Goal: Navigation & Orientation: Find specific page/section

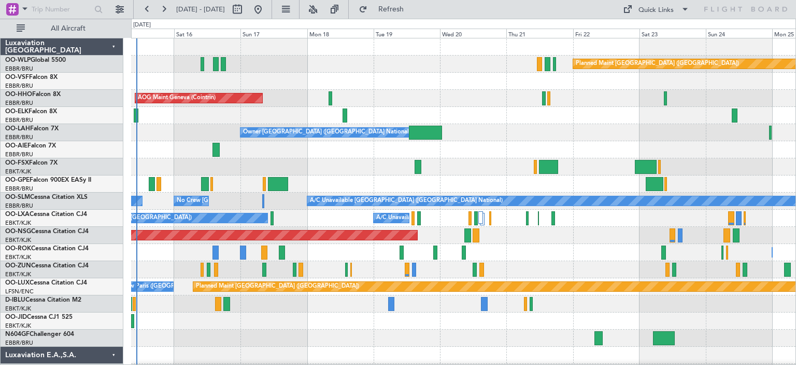
click at [208, 144] on div "Planned Maint [GEOGRAPHIC_DATA] ([GEOGRAPHIC_DATA]) AOG Maint Geneva ([GEOGRAPH…" at bounding box center [463, 346] width 665 height 616
click at [377, 167] on div at bounding box center [463, 166] width 665 height 17
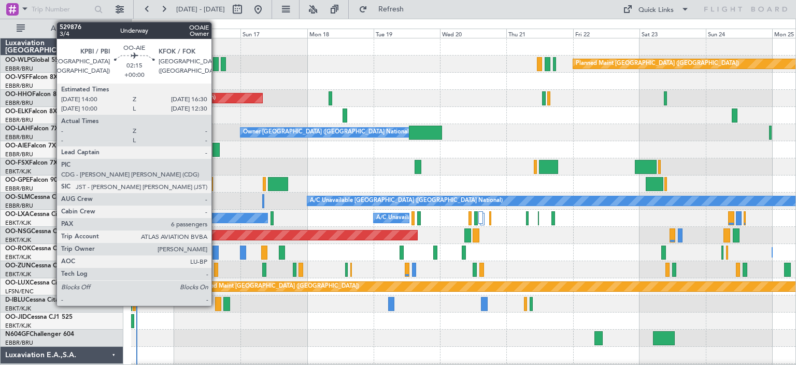
click at [216, 147] on div at bounding box center [216, 150] width 7 height 14
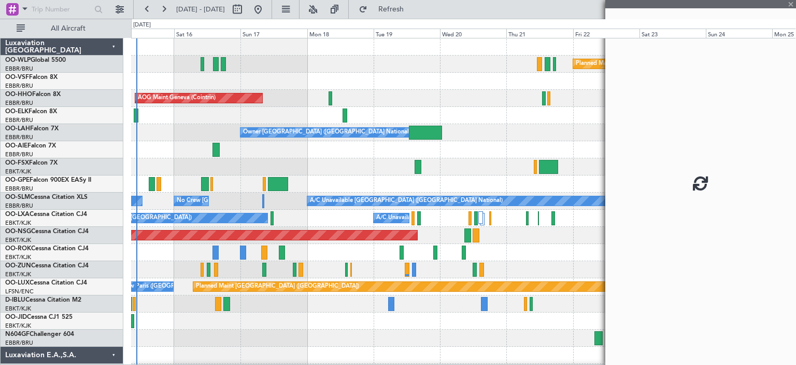
click at [216, 147] on div at bounding box center [216, 150] width 7 height 14
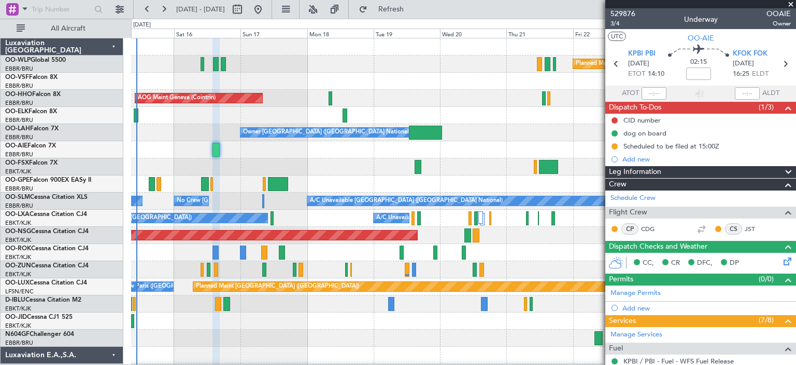
click at [793, 5] on span at bounding box center [791, 4] width 10 height 9
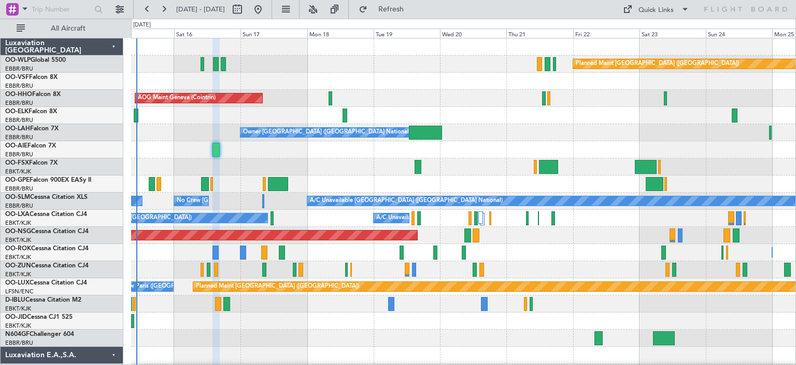
type input "0"
click at [377, 61] on div "Planned Maint Berlin (Brandenburg)" at bounding box center [463, 63] width 665 height 17
click at [446, 79] on div at bounding box center [463, 81] width 665 height 17
click at [383, 99] on div "AOG Maint Geneva (Cointrin) A/C Unavailable Geneva (Cointrin)" at bounding box center [463, 98] width 665 height 17
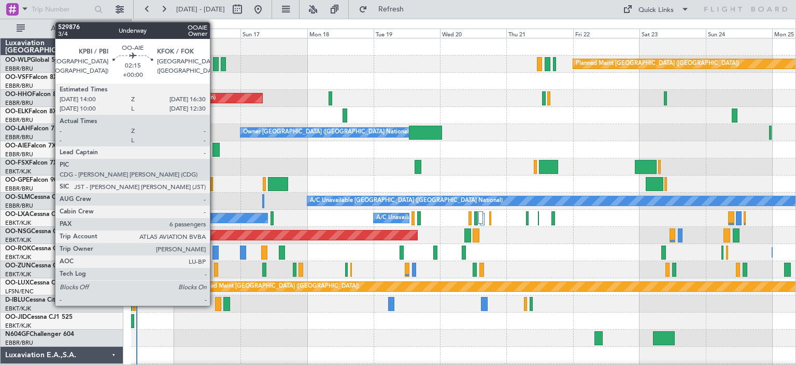
click at [215, 146] on div at bounding box center [216, 150] width 7 height 14
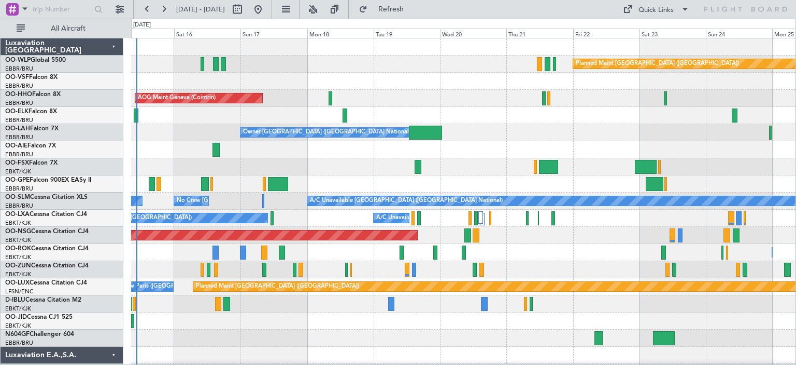
click at [417, 63] on div "Planned Maint Berlin (Brandenburg)" at bounding box center [463, 63] width 665 height 17
click at [415, 99] on div "AOG Maint Geneva (Cointrin) A/C Unavailable Geneva (Cointrin)" at bounding box center [463, 98] width 665 height 17
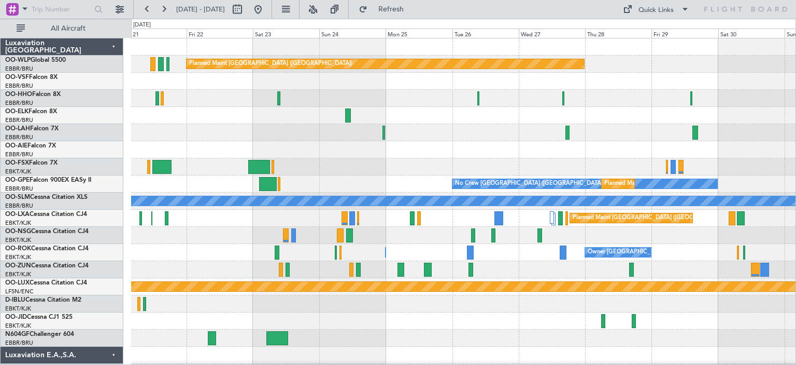
click at [315, 268] on div "Planned Maint Berlin (Brandenburg) Planned Maint Alton-st Louis (St Louis Regl)…" at bounding box center [463, 329] width 665 height 582
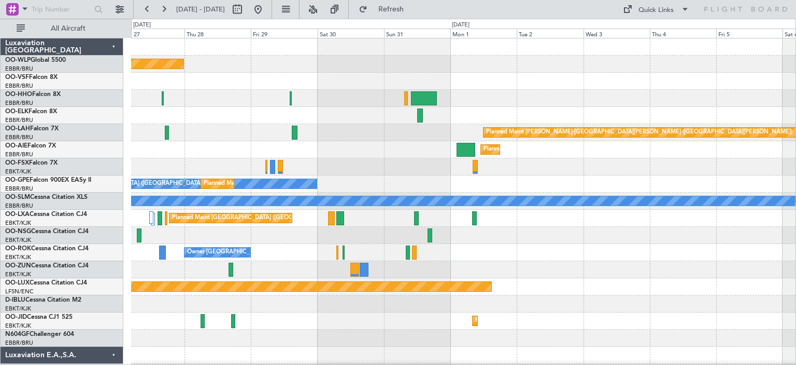
click at [154, 248] on div "Planned Maint Berlin (Brandenburg) Planned Maint Alton-st Louis (St Louis Regl)…" at bounding box center [463, 329] width 665 height 582
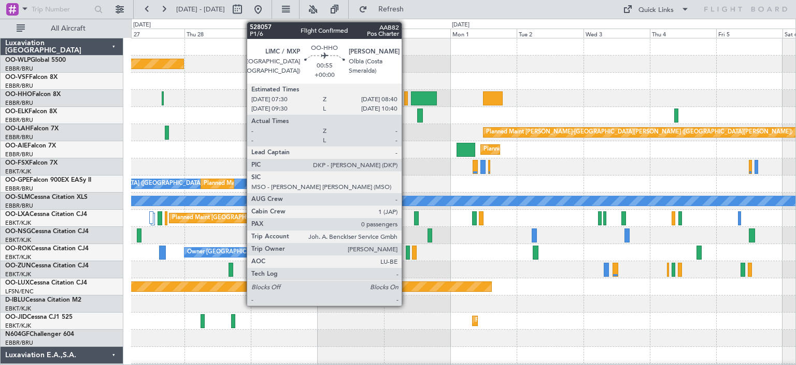
click at [407, 101] on div at bounding box center [406, 98] width 4 height 14
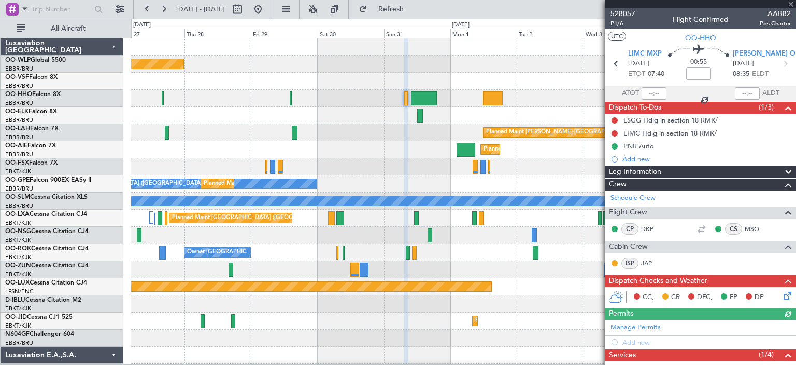
click at [791, 3] on div at bounding box center [701, 4] width 191 height 8
click at [790, 4] on span at bounding box center [791, 4] width 10 height 9
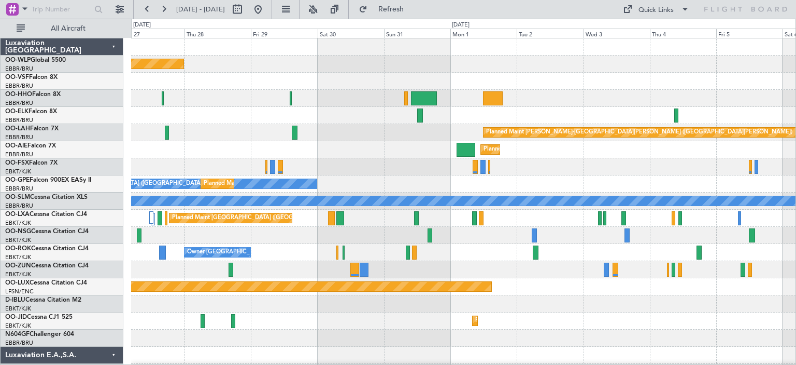
click at [364, 82] on div at bounding box center [463, 81] width 665 height 17
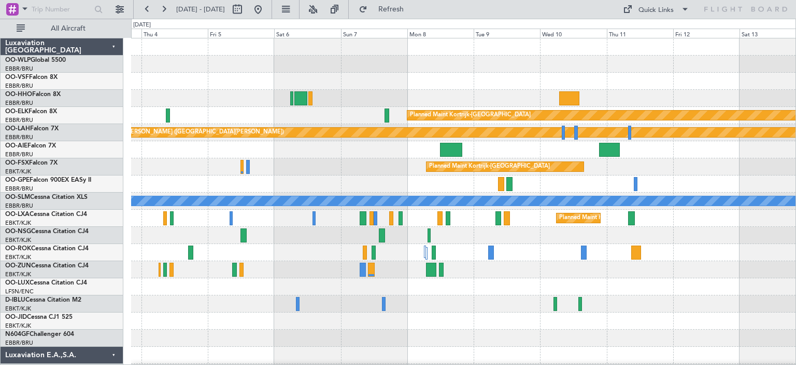
click at [156, 167] on div "Planned Maint Kortrijk-Wevelgem Planned Maint Alton-st Louis (St Louis Regl) Pl…" at bounding box center [463, 337] width 665 height 599
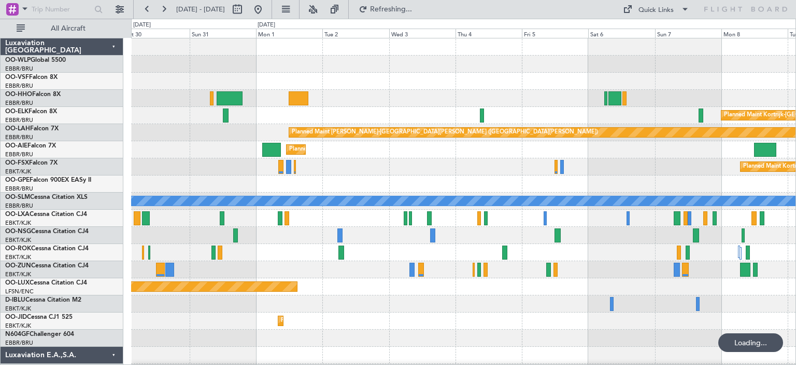
click at [556, 146] on div "Planned Maint Berlin (Brandenburg) Planned Maint Kortrijk-Wevelgem Planned Main…" at bounding box center [463, 312] width 665 height 548
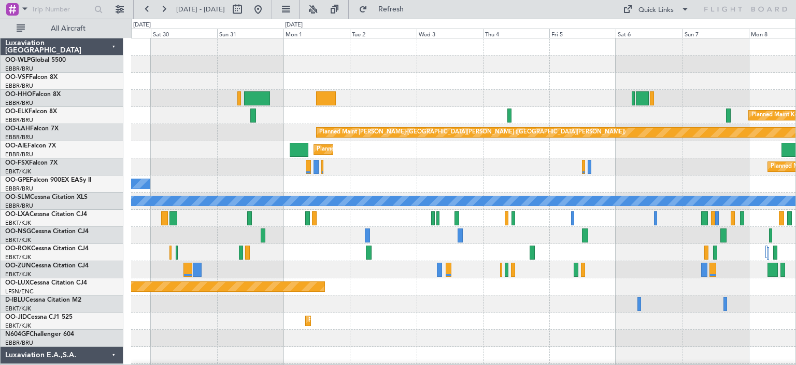
click at [463, 167] on div "Planned Maint Kortrijk-Wevelgem" at bounding box center [463, 166] width 665 height 17
click at [374, 165] on div "Planned Maint Kortrijk-Wevelgem" at bounding box center [463, 166] width 665 height 17
click at [389, 163] on div "Planned Maint Kortrijk-Wevelgem" at bounding box center [463, 166] width 665 height 17
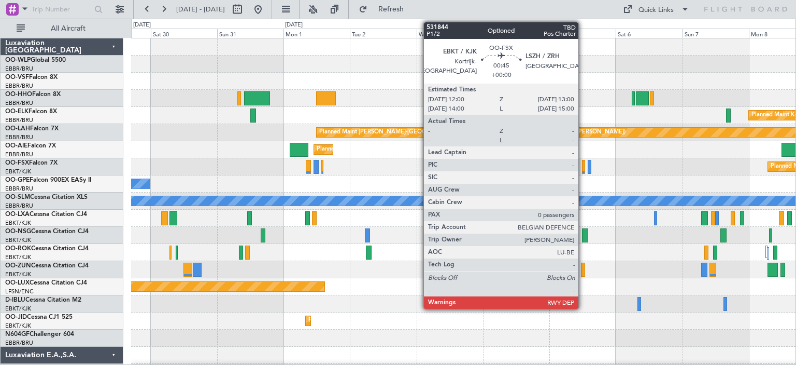
click at [583, 166] on div at bounding box center [583, 167] width 3 height 14
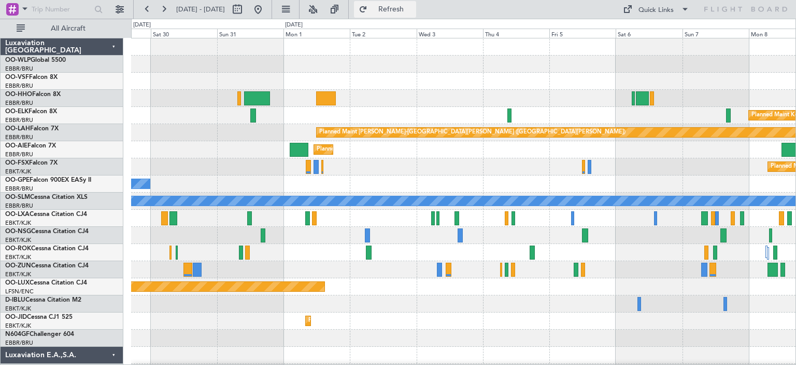
click at [413, 9] on span "Refresh" at bounding box center [392, 9] width 44 height 7
click at [659, 11] on div "Quick Links" at bounding box center [656, 10] width 35 height 10
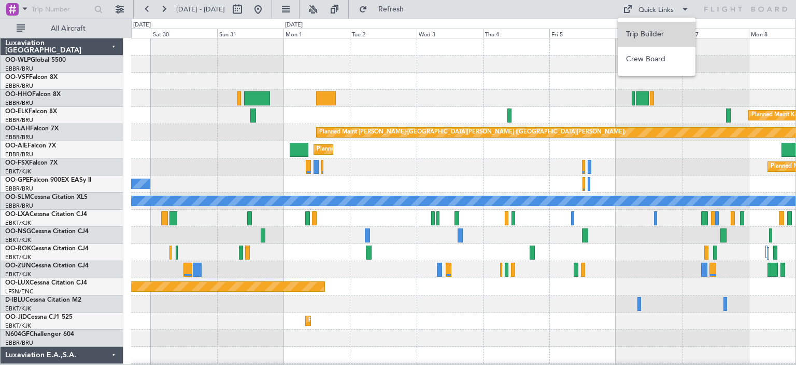
click at [651, 35] on button "Trip Builder" at bounding box center [657, 34] width 78 height 25
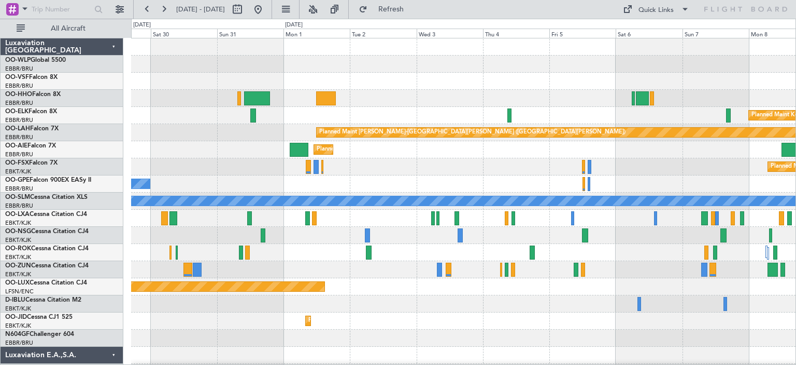
click at [452, 114] on div "Planned Maint Kortrijk-Wevelgem" at bounding box center [463, 115] width 665 height 17
click at [396, 179] on div "No Crew Brussels (Brussels National) Planned Maint Brussels (Brussels National)" at bounding box center [463, 183] width 665 height 17
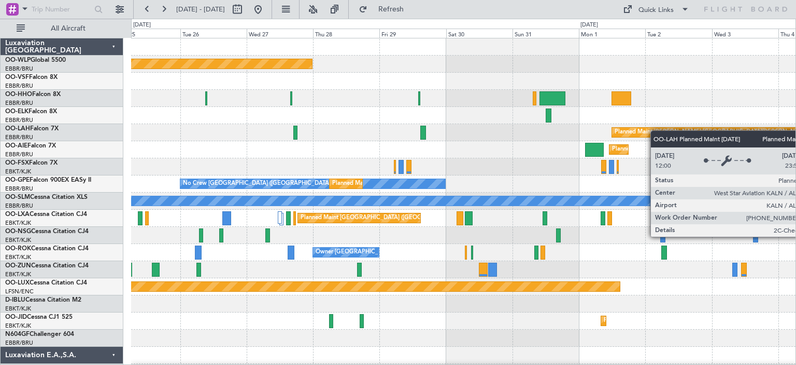
click at [659, 131] on div "Planned Maint Berlin (Brandenburg) Planned Maint Alton-st Louis (St Louis Regl)…" at bounding box center [463, 337] width 665 height 599
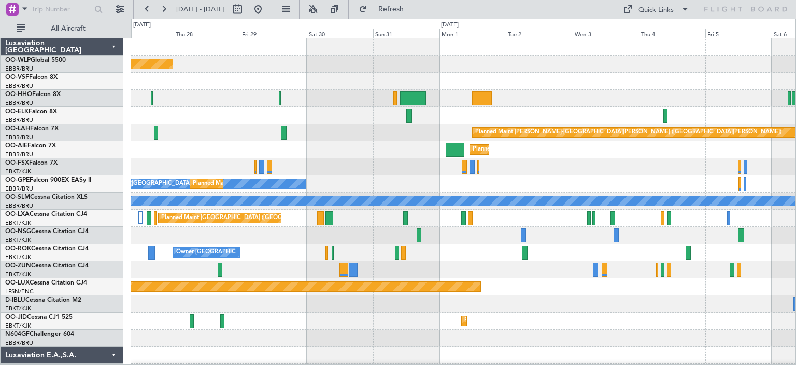
click at [397, 179] on div "Planned Maint Berlin (Brandenburg) Planned Maint Kortrijk-Wevelgem Planned Main…" at bounding box center [463, 337] width 665 height 599
click at [656, 9] on div "Quick Links" at bounding box center [656, 10] width 35 height 10
click at [658, 38] on button "Trip Builder" at bounding box center [657, 34] width 78 height 25
click at [413, 11] on span "Refresh" at bounding box center [392, 9] width 44 height 7
click at [365, 110] on div "Planned Maint Kortrijk-Wevelgem" at bounding box center [463, 115] width 665 height 17
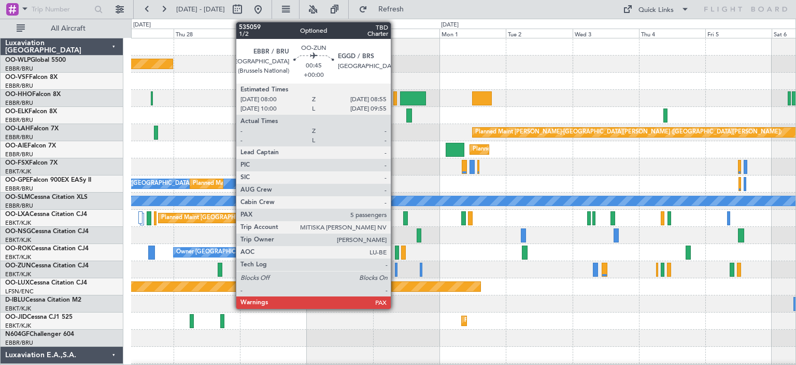
click at [396, 269] on div at bounding box center [396, 269] width 3 height 14
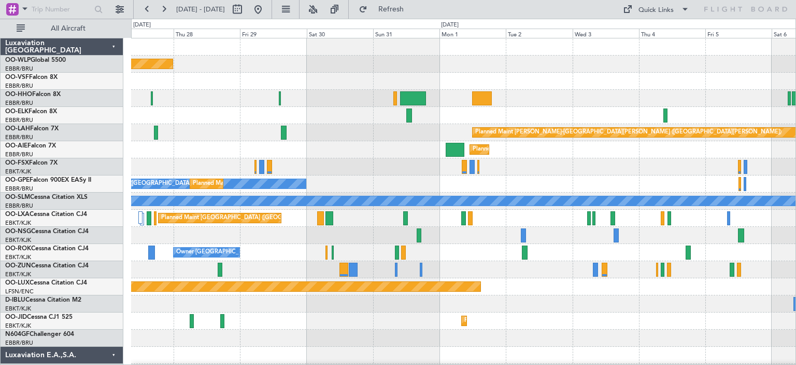
click at [481, 265] on div at bounding box center [463, 269] width 665 height 17
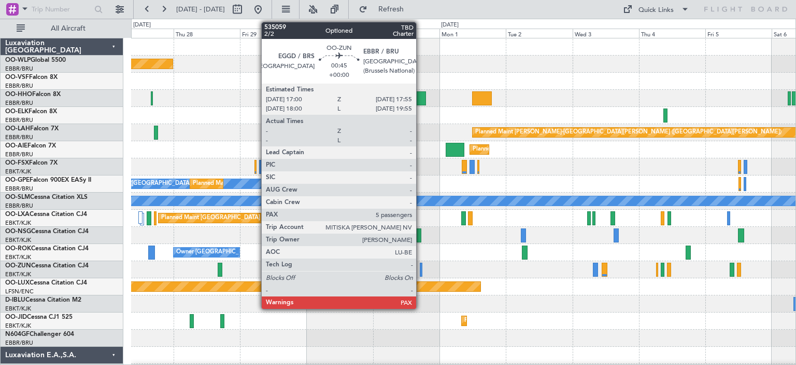
click at [421, 265] on div at bounding box center [421, 269] width 3 height 14
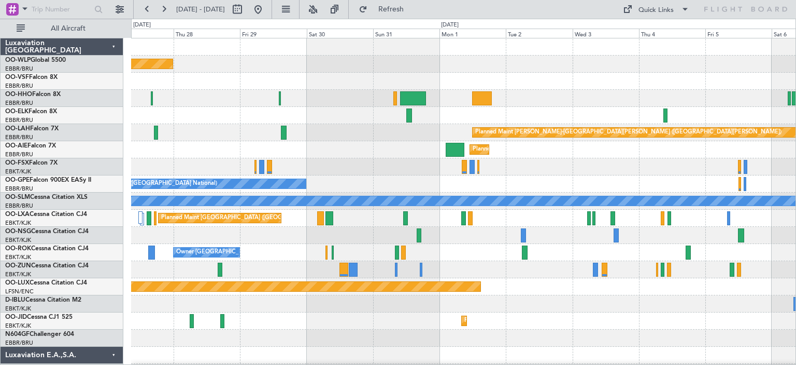
click at [344, 101] on div at bounding box center [463, 98] width 665 height 17
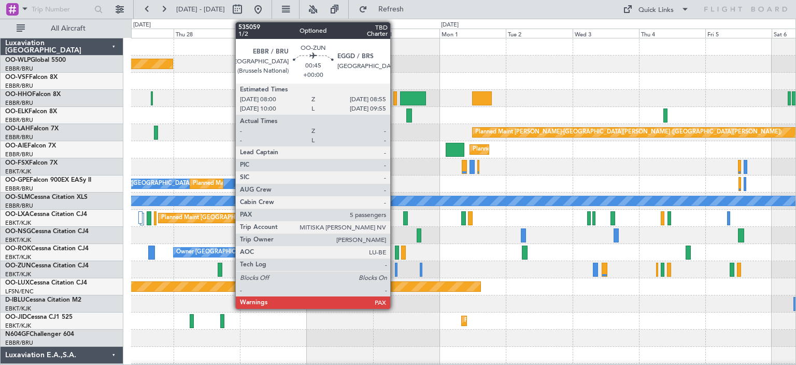
click at [395, 264] on div at bounding box center [396, 269] width 3 height 14
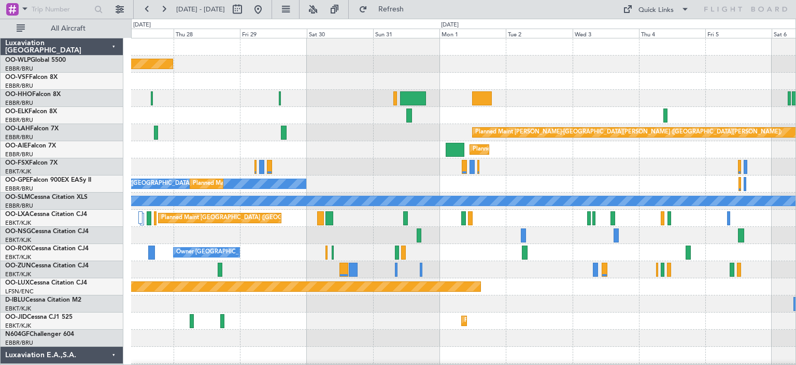
click at [388, 90] on div at bounding box center [463, 98] width 665 height 17
click at [413, 12] on span "Refresh" at bounding box center [392, 9] width 44 height 7
click at [533, 75] on div at bounding box center [463, 81] width 665 height 17
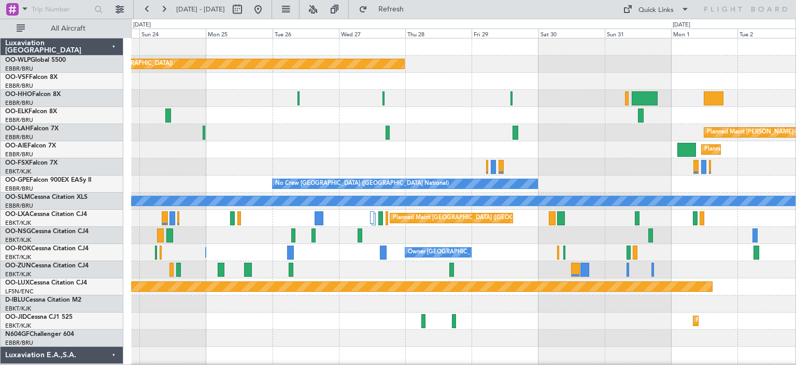
click at [467, 147] on div "Planned Maint Berlin (Brandenburg) Planned Maint Alton-st Louis (St Louis Regl)…" at bounding box center [463, 337] width 665 height 599
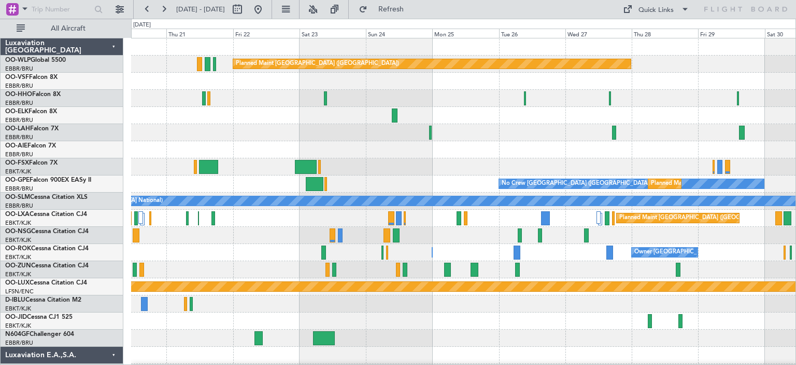
click at [393, 145] on div "Planned Maint Berlin (Brandenburg) Planned Maint Alton-st Louis (St Louis Regl)…" at bounding box center [463, 312] width 665 height 548
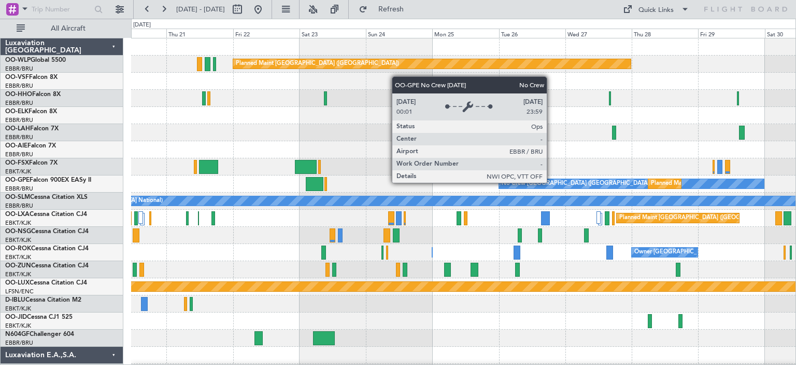
click at [552, 182] on div "No Crew Brussels (Brussels National)" at bounding box center [589, 184] width 174 height 16
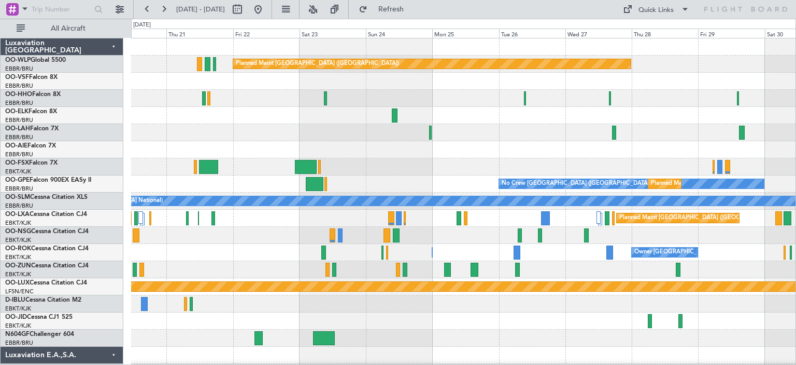
click at [407, 109] on div at bounding box center [463, 115] width 665 height 17
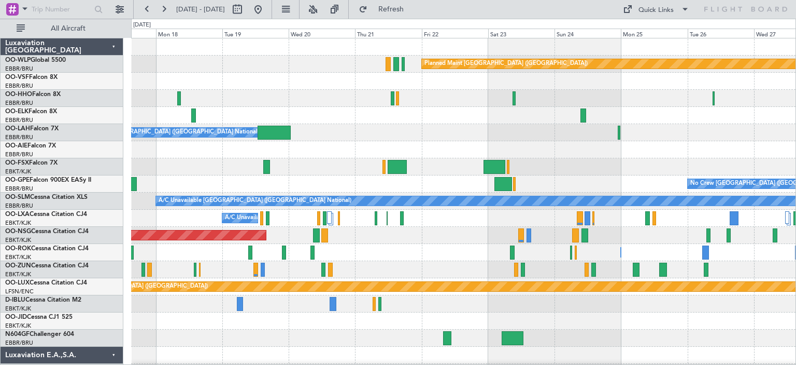
click at [480, 145] on div "Planned Maint Berlin (Brandenburg) AOG Maint Geneva (Cointrin) Owner Brussels (…" at bounding box center [463, 329] width 665 height 582
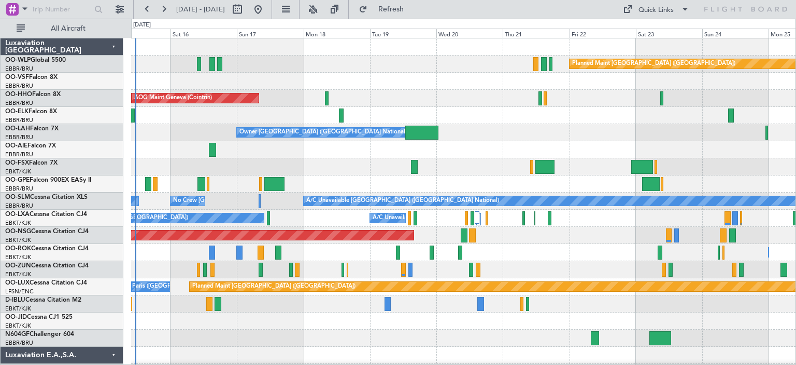
click at [551, 150] on div "Planned Maint Berlin (Brandenburg) AOG Maint Geneva (Cointrin) A/C Unavailable …" at bounding box center [463, 312] width 665 height 548
